Goal: Use online tool/utility: Utilize a website feature to perform a specific function

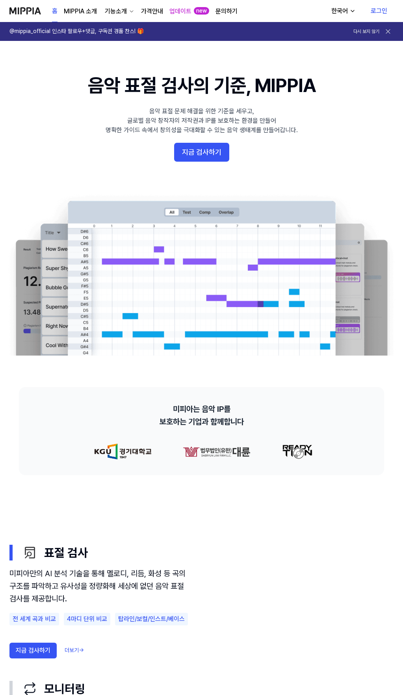
click at [379, 13] on link "로그인" at bounding box center [378, 11] width 29 height 22
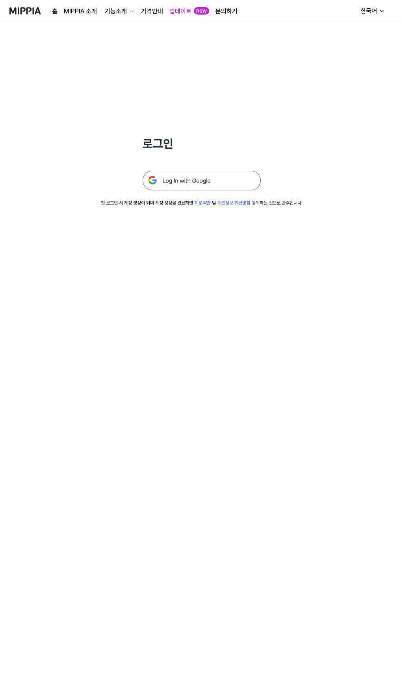
click at [174, 186] on img at bounding box center [201, 181] width 118 height 20
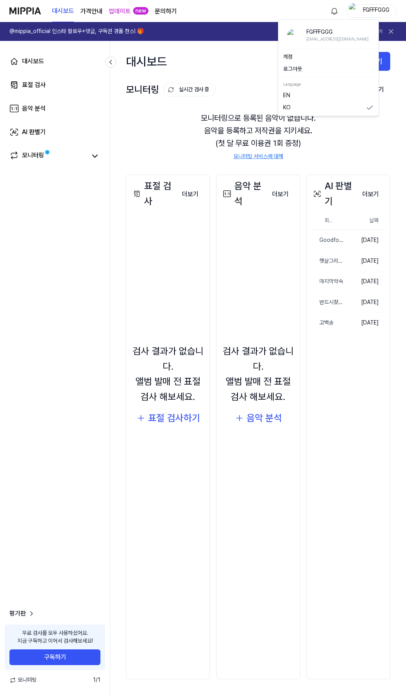
click at [376, 9] on div "FGFFFGGG" at bounding box center [376, 10] width 31 height 9
click at [296, 69] on button "로그아웃" at bounding box center [328, 69] width 91 height 8
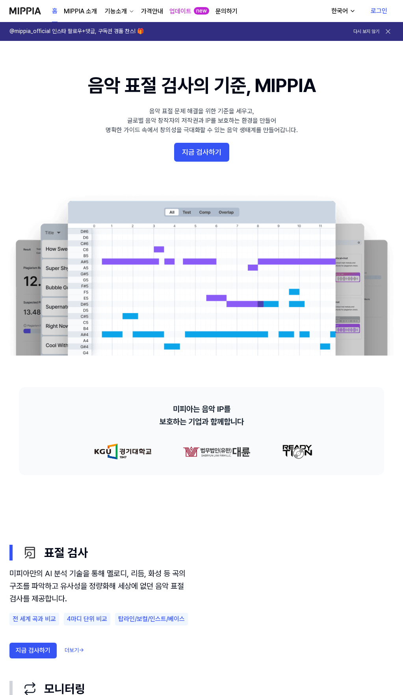
click at [380, 11] on link "로그인" at bounding box center [378, 11] width 29 height 22
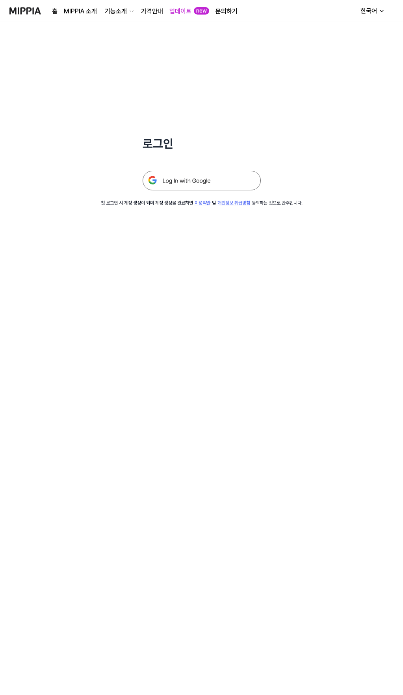
click at [206, 179] on img at bounding box center [201, 181] width 118 height 20
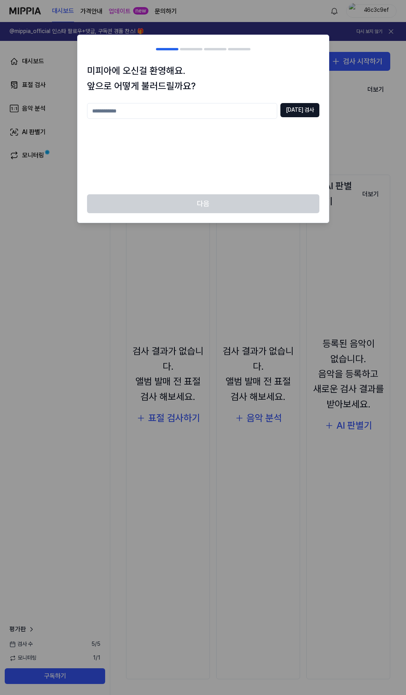
click at [206, 111] on input "text" at bounding box center [182, 111] width 190 height 16
type input "********"
click at [296, 107] on button "[DATE] 검사" at bounding box center [299, 110] width 39 height 14
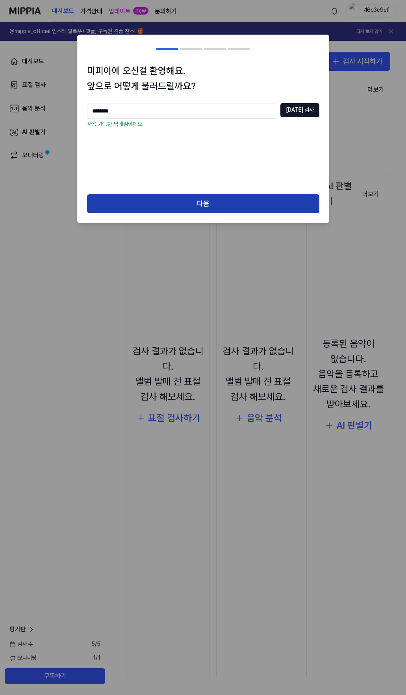
click at [178, 202] on button "다음" at bounding box center [203, 203] width 232 height 19
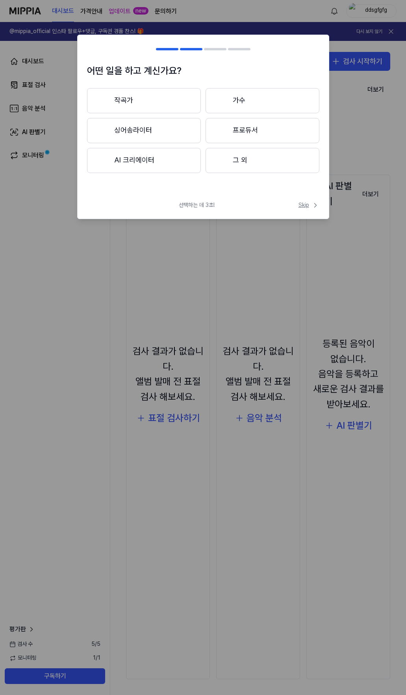
click at [312, 209] on icon at bounding box center [315, 206] width 8 height 8
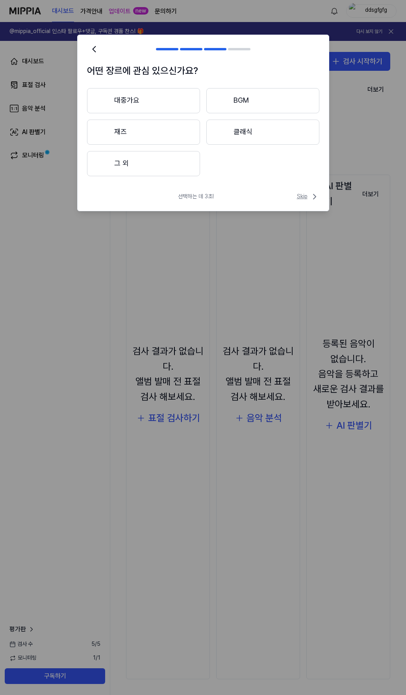
click at [306, 199] on span "Skip" at bounding box center [308, 196] width 22 height 9
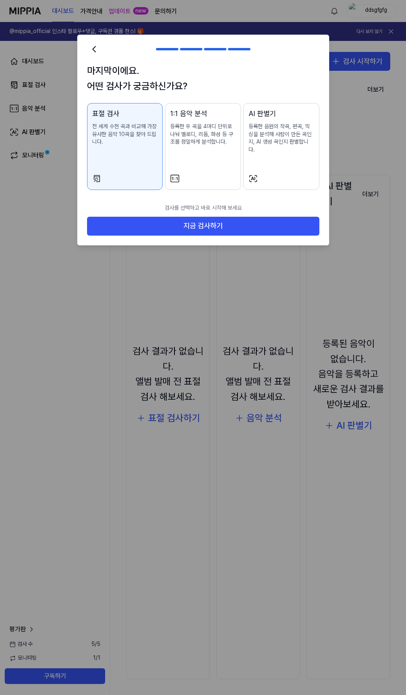
click at [268, 155] on div "AI 판별기 등록한 음원의 작곡, 편곡, 믹싱을 분석해 사람이 만든 곡인지, AI 생성 곡인지 판별합니다." at bounding box center [281, 138] width 66 height 61
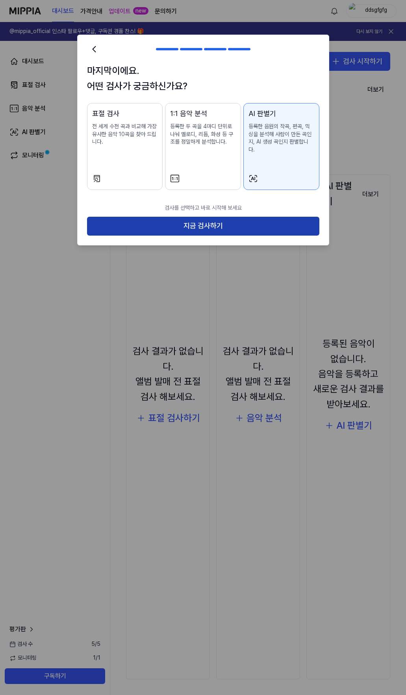
click at [215, 222] on button "지금 검사하기" at bounding box center [203, 226] width 232 height 19
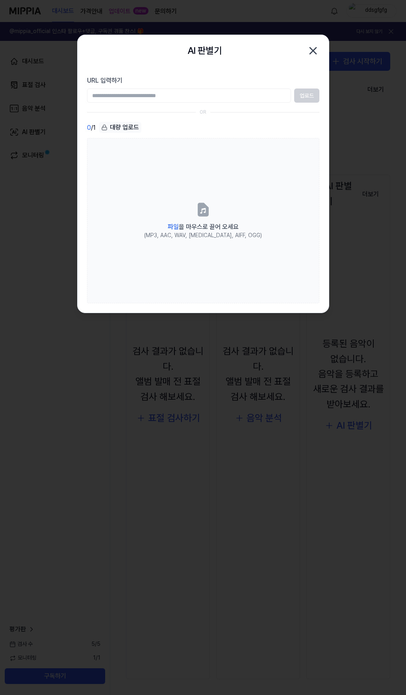
click at [142, 98] on input "URL 입력하기" at bounding box center [189, 96] width 204 height 14
click at [235, 74] on section "URL 입력하기 업로드 OR 0 / 1 대량 업로드 파일 을 마우스로 끌어 오세요 (MP3, AAC, WAV, [MEDICAL_DATA], A…" at bounding box center [203, 190] width 251 height 246
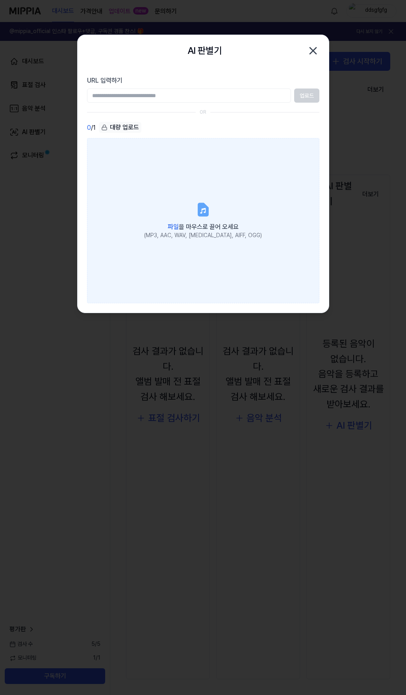
click at [193, 189] on label "파일 을 마우스로 끌어 오세요 (MP3, AAC, WAV, [MEDICAL_DATA], AIFF, OGG)" at bounding box center [203, 220] width 232 height 165
click at [0, 0] on input "파일 을 마우스로 끌어 오세요 (MP3, AAC, WAV, [MEDICAL_DATA], AIFF, OGG)" at bounding box center [0, 0] width 0 height 0
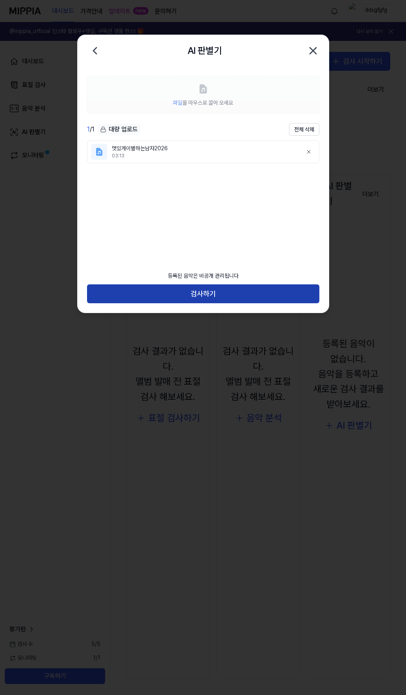
click at [217, 300] on button "검사하기" at bounding box center [203, 294] width 232 height 19
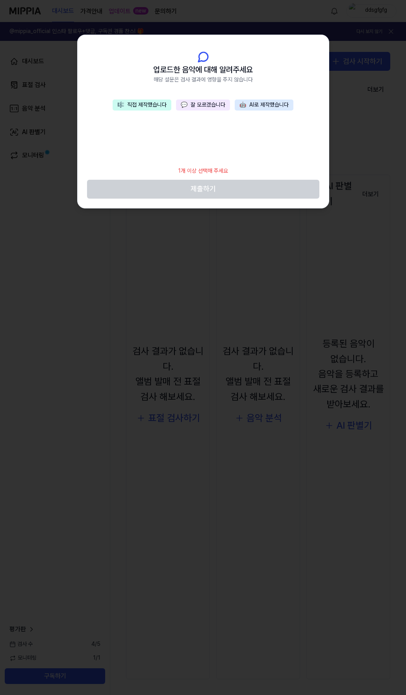
click at [199, 107] on button "💬 잘 모르겠습니다" at bounding box center [203, 105] width 54 height 11
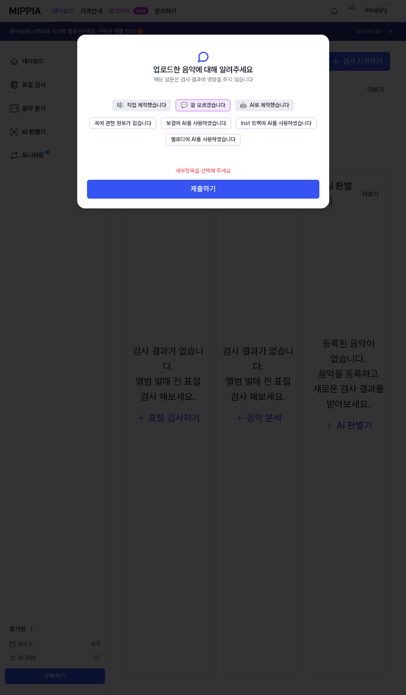
click at [137, 126] on button "곡에 관한 정보가 없습니다" at bounding box center [122, 124] width 67 height 12
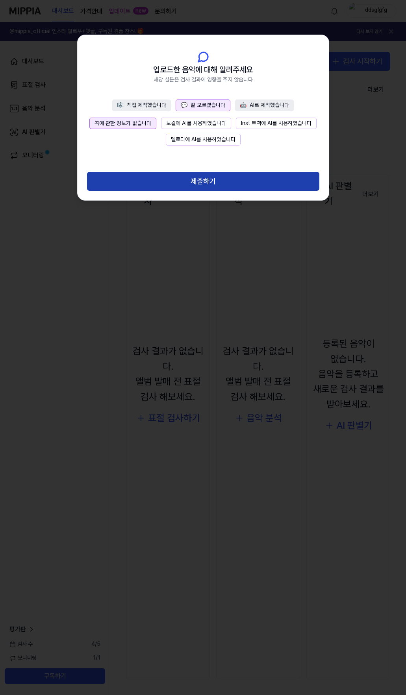
click at [207, 185] on button "제출하기" at bounding box center [203, 181] width 232 height 19
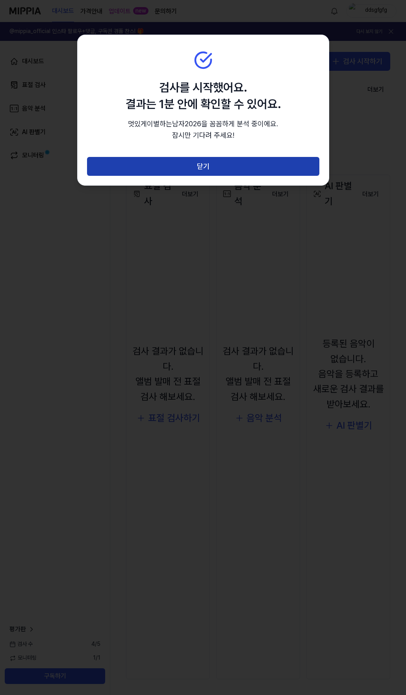
click at [206, 169] on button "닫기" at bounding box center [203, 166] width 232 height 19
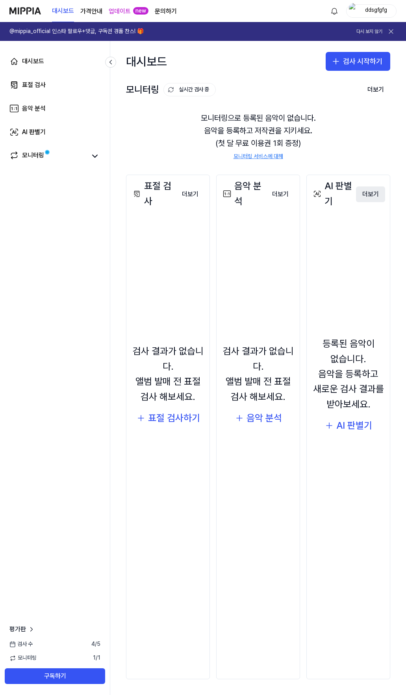
click at [373, 196] on button "더보기" at bounding box center [370, 195] width 29 height 16
